Goal: Navigation & Orientation: Find specific page/section

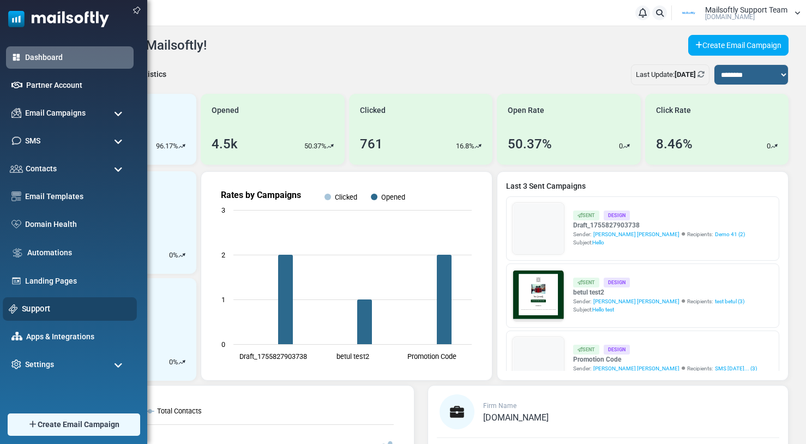
click at [34, 308] on link "Support" at bounding box center [76, 309] width 109 height 12
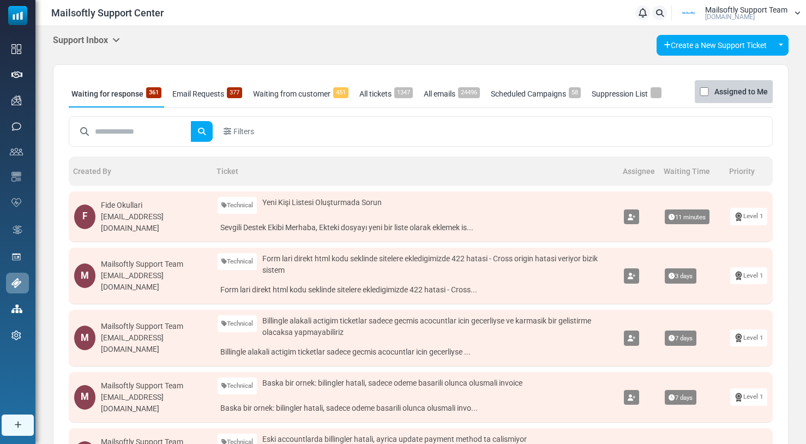
click at [116, 38] on icon at bounding box center [116, 39] width 8 height 9
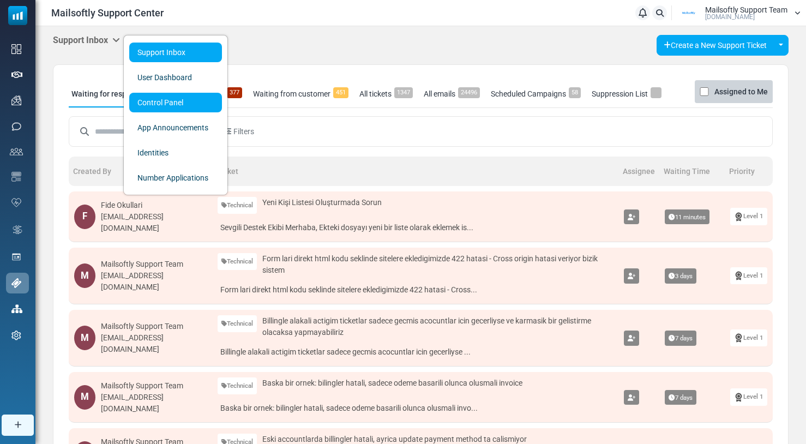
click at [166, 105] on link "Control Panel" at bounding box center [175, 103] width 93 height 20
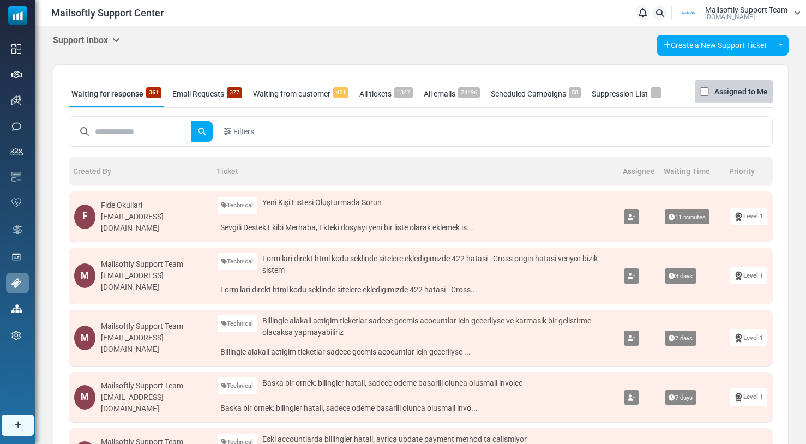
click at [118, 43] on icon at bounding box center [116, 39] width 8 height 9
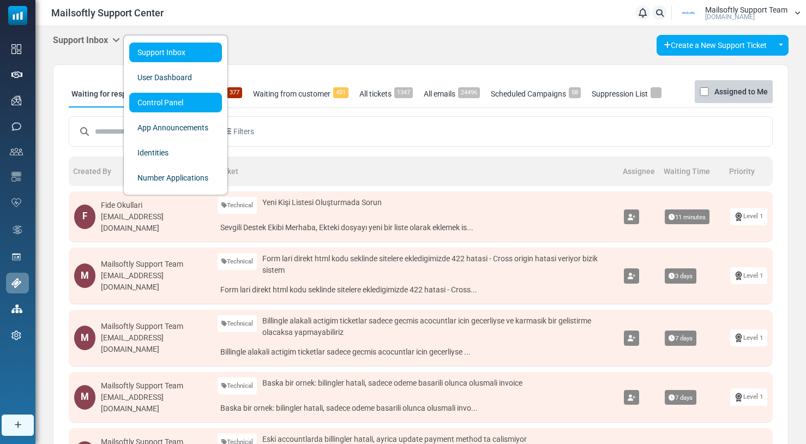
click at [156, 105] on link "Control Panel" at bounding box center [175, 103] width 93 height 20
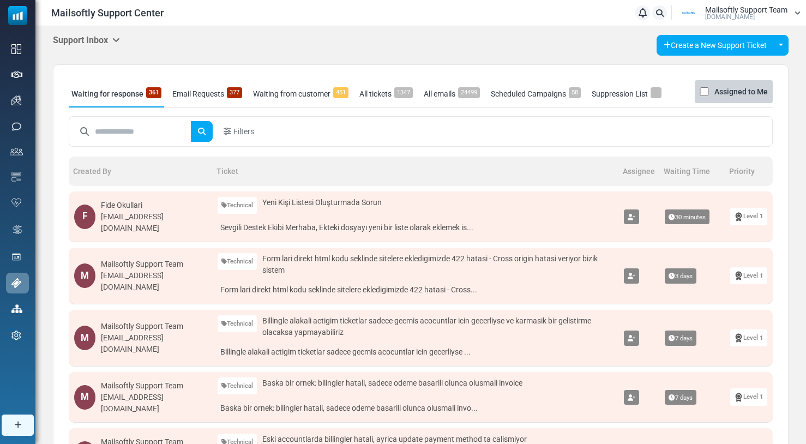
click at [206, 86] on link "Email Requests 377" at bounding box center [207, 93] width 75 height 27
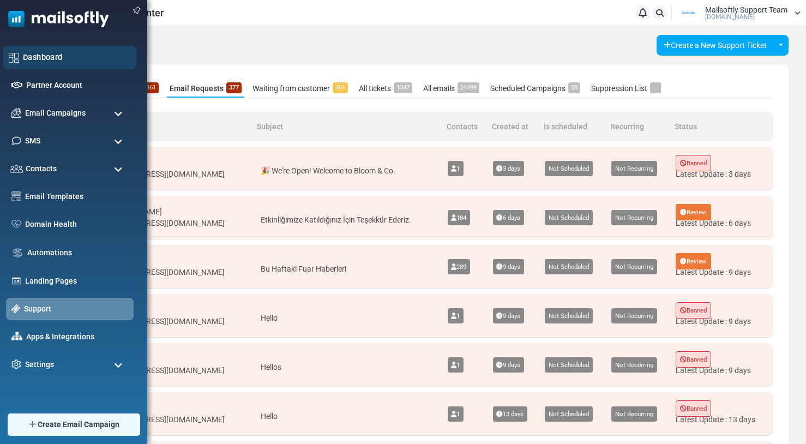
click at [40, 61] on link "Dashboard" at bounding box center [77, 57] width 108 height 12
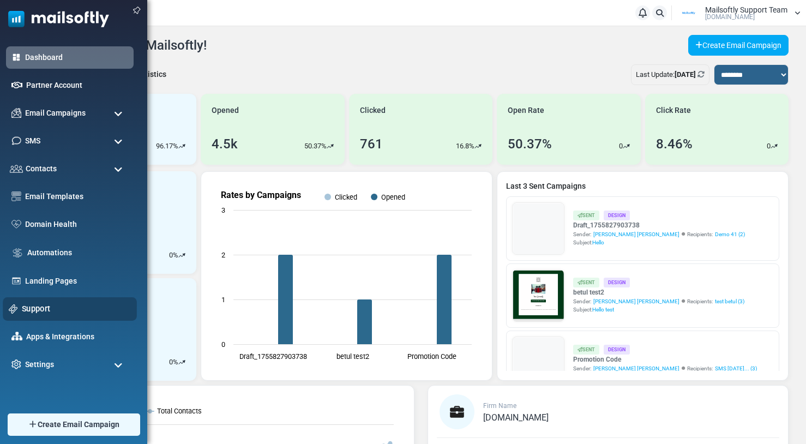
click at [33, 305] on link "Support" at bounding box center [76, 309] width 109 height 12
